Goal: Information Seeking & Learning: Check status

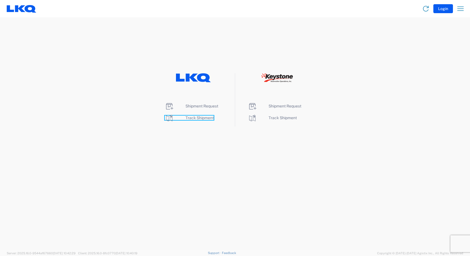
click at [200, 117] on span "Track Shipment" at bounding box center [199, 118] width 28 height 4
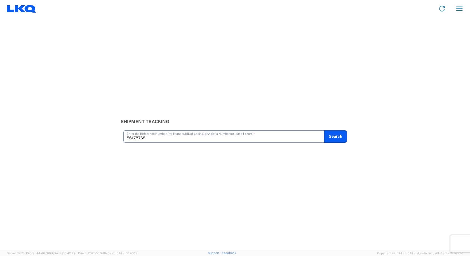
type input "56178765"
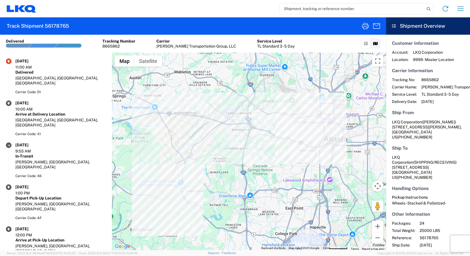
click at [370, 12] on input "search" at bounding box center [352, 8] width 145 height 11
type input "55779387"
